Goal: Complete application form

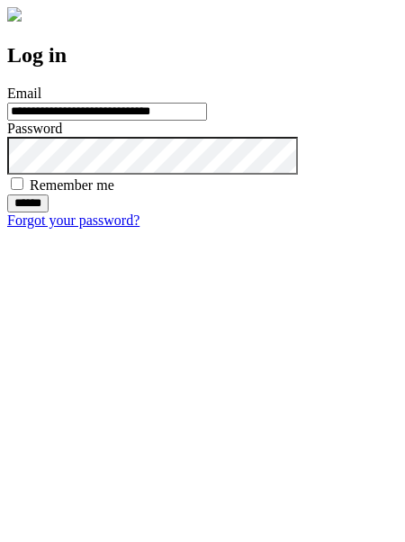
type input "**********"
click at [49, 213] on input "******" at bounding box center [27, 204] width 41 height 18
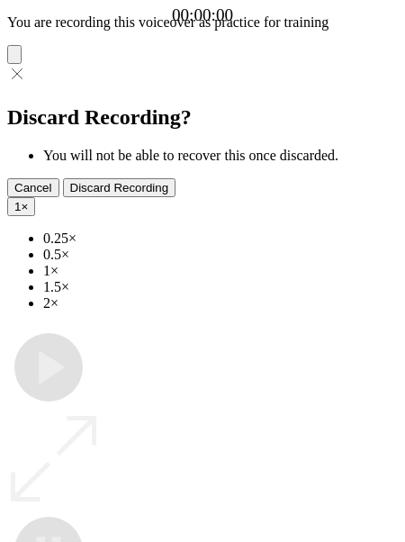
type input "**********"
